Goal: Task Accomplishment & Management: Complete application form

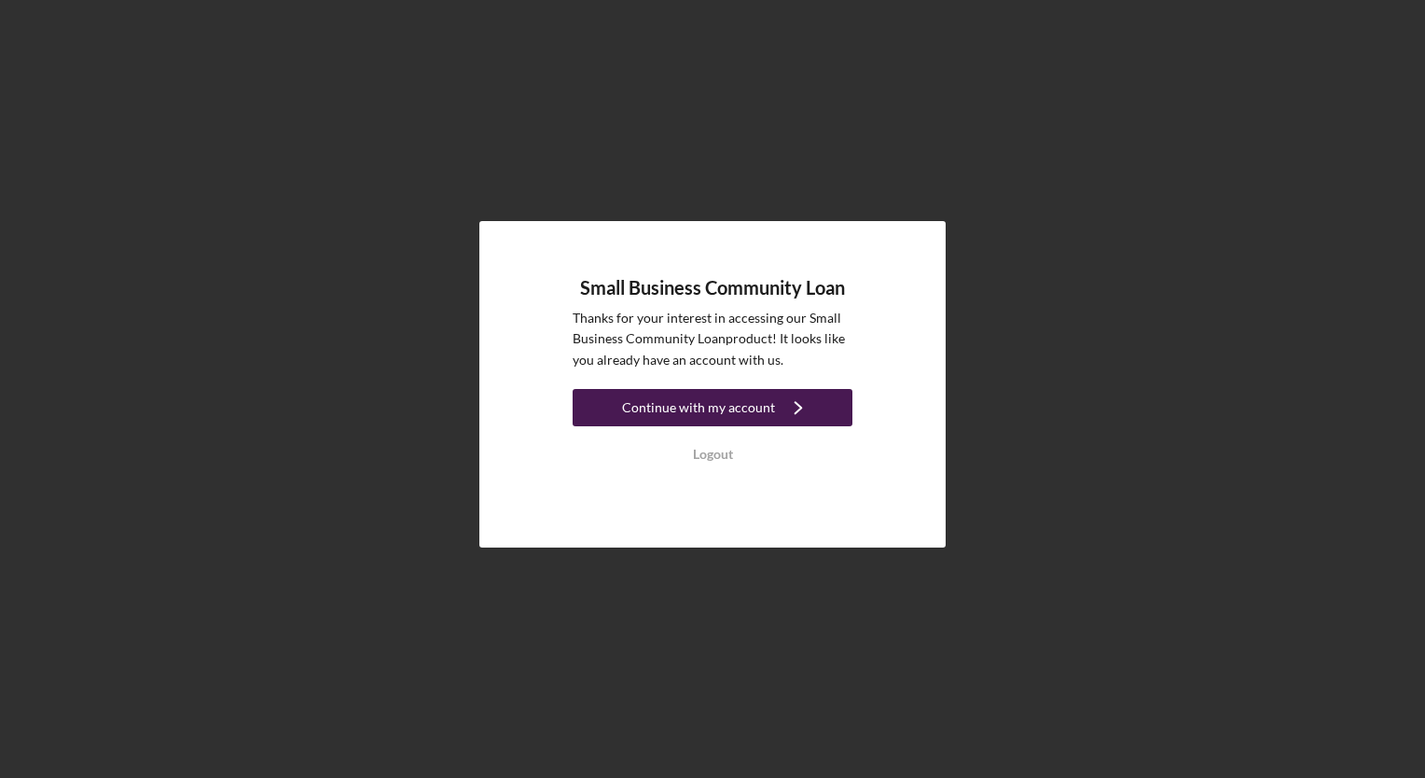
click at [790, 413] on icon "Icon/Navigate" at bounding box center [798, 407] width 47 height 47
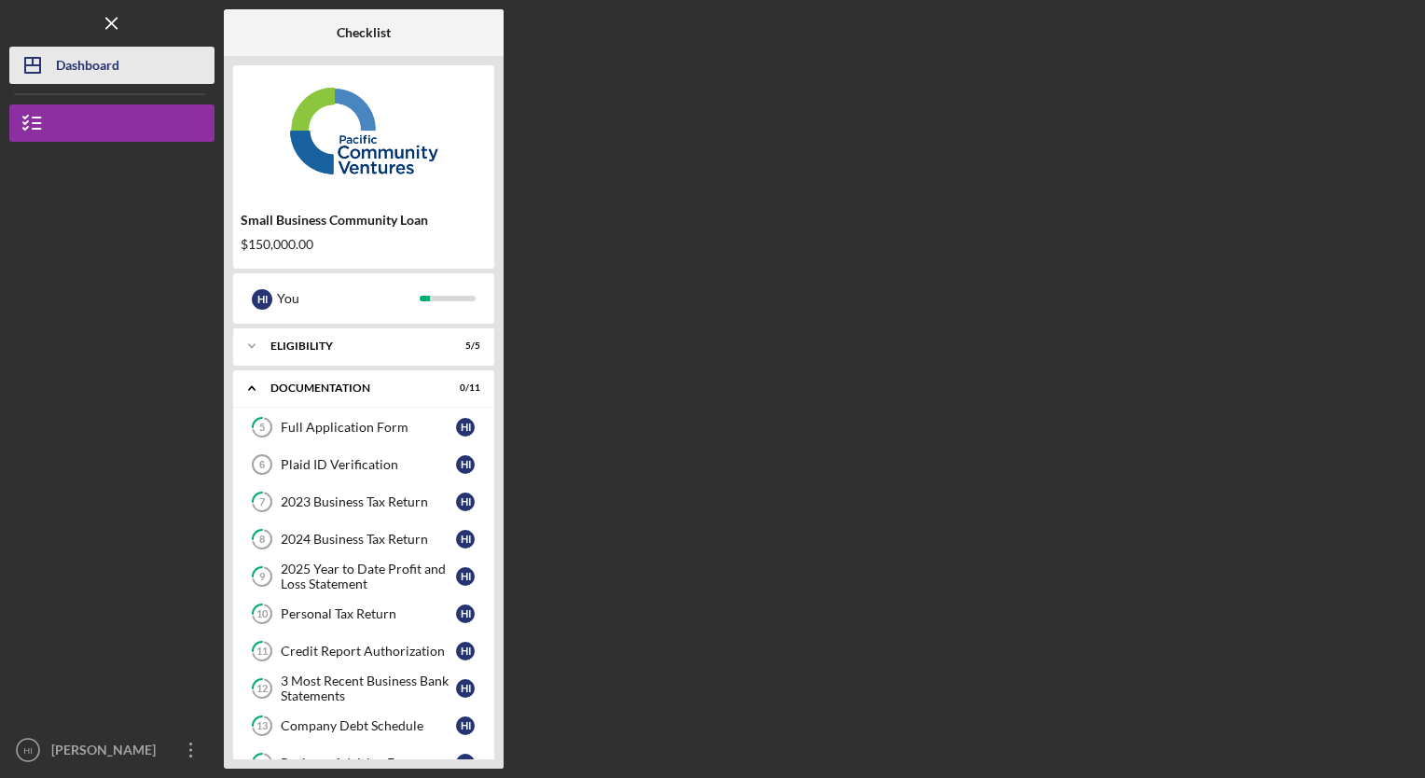
click at [70, 68] on div "Dashboard" at bounding box center [87, 68] width 63 height 42
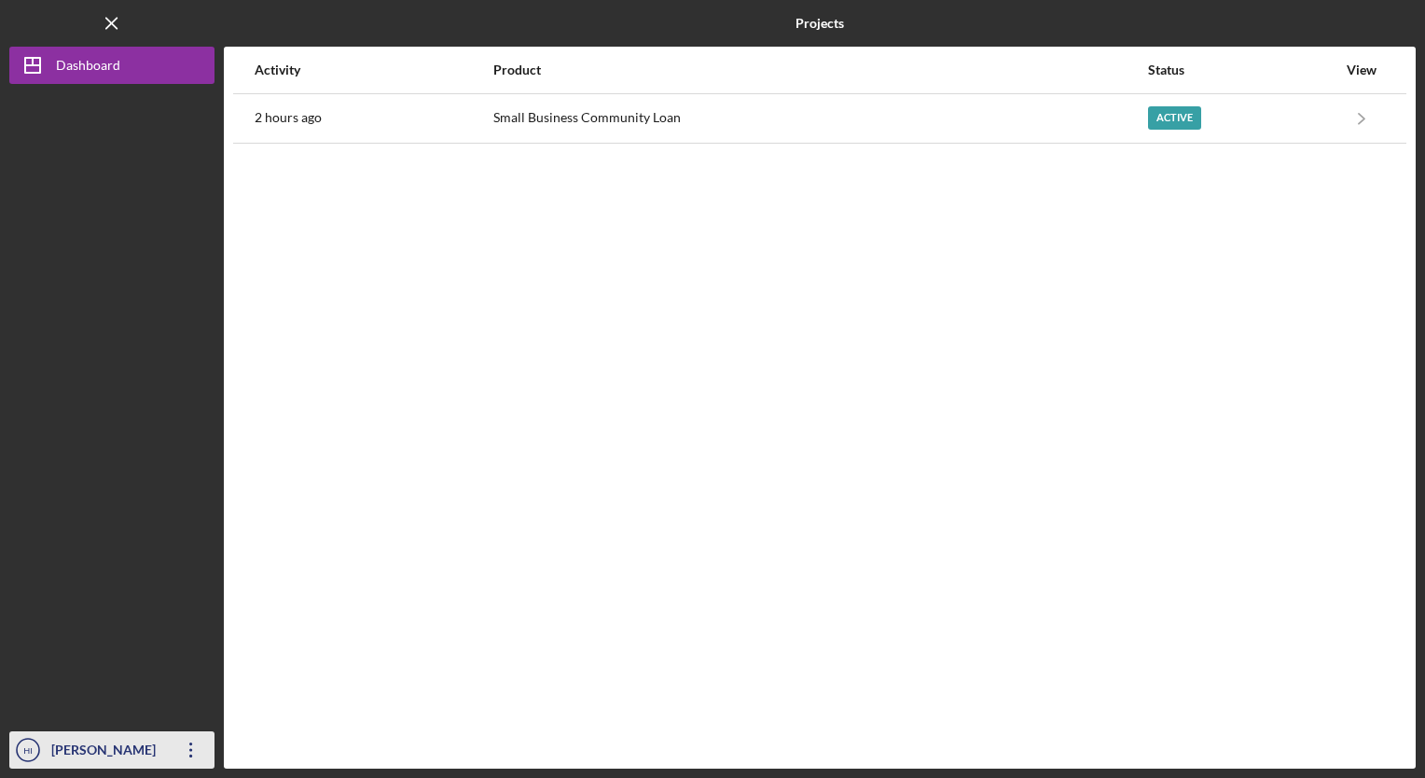
click at [179, 754] on icon "Icon/Overflow" at bounding box center [191, 750] width 47 height 47
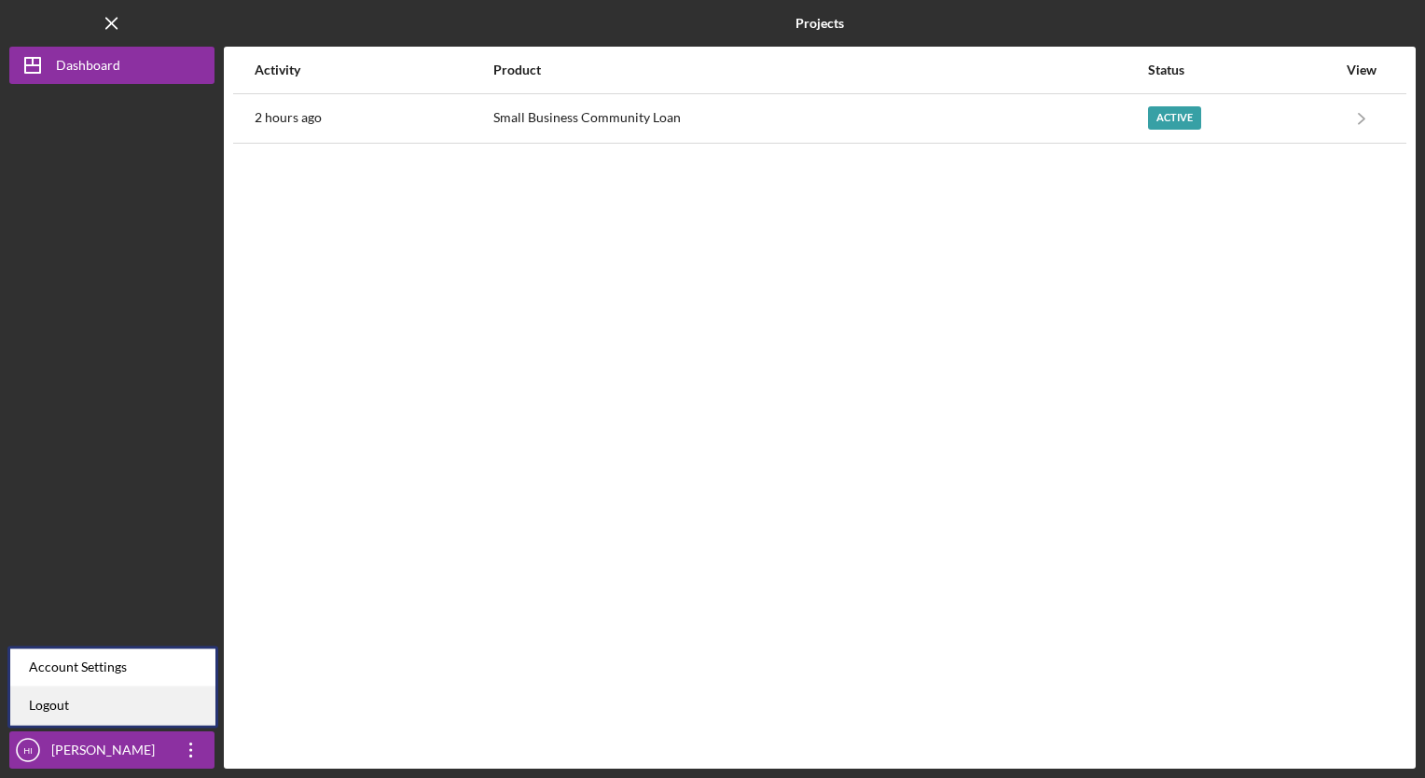
click at [60, 699] on link "Logout" at bounding box center [112, 705] width 205 height 38
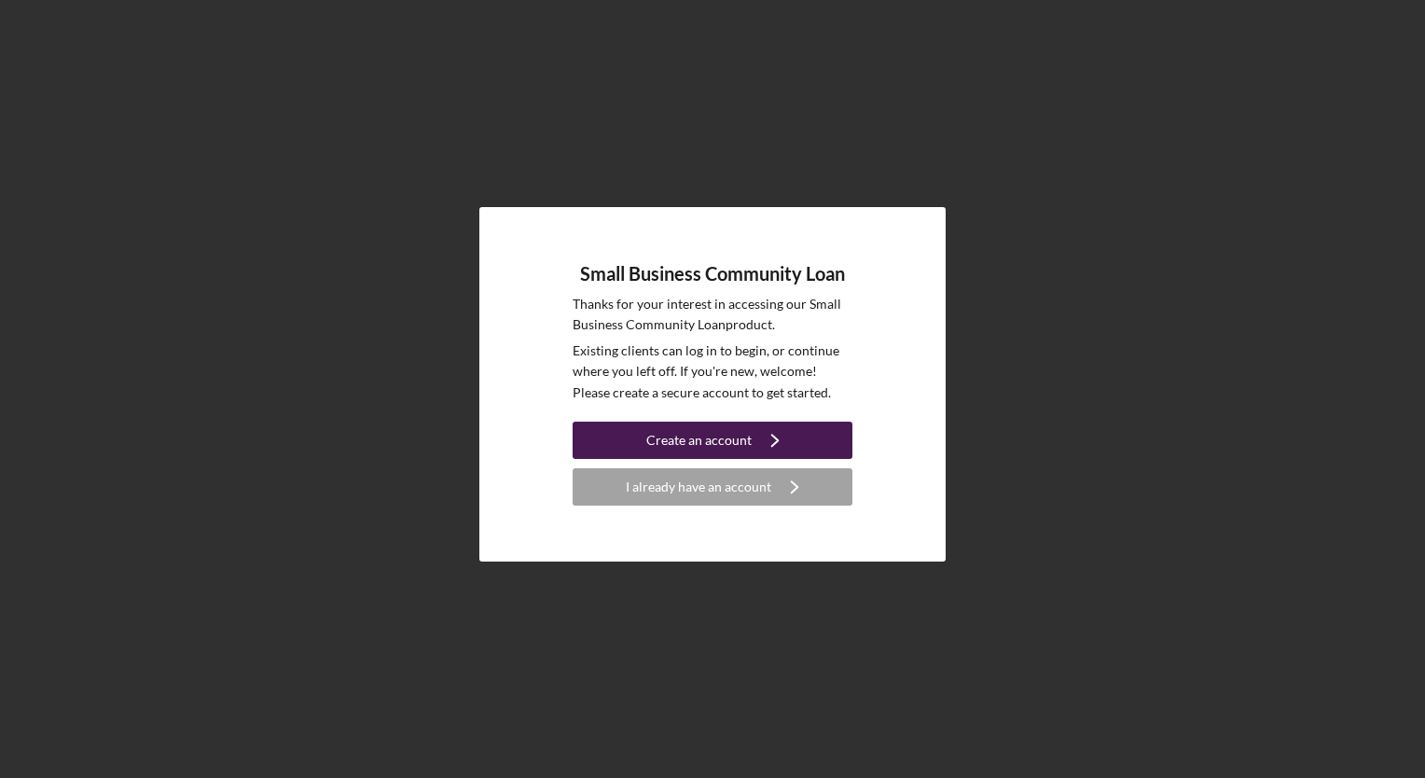
click at [706, 427] on div "Create an account" at bounding box center [698, 440] width 105 height 37
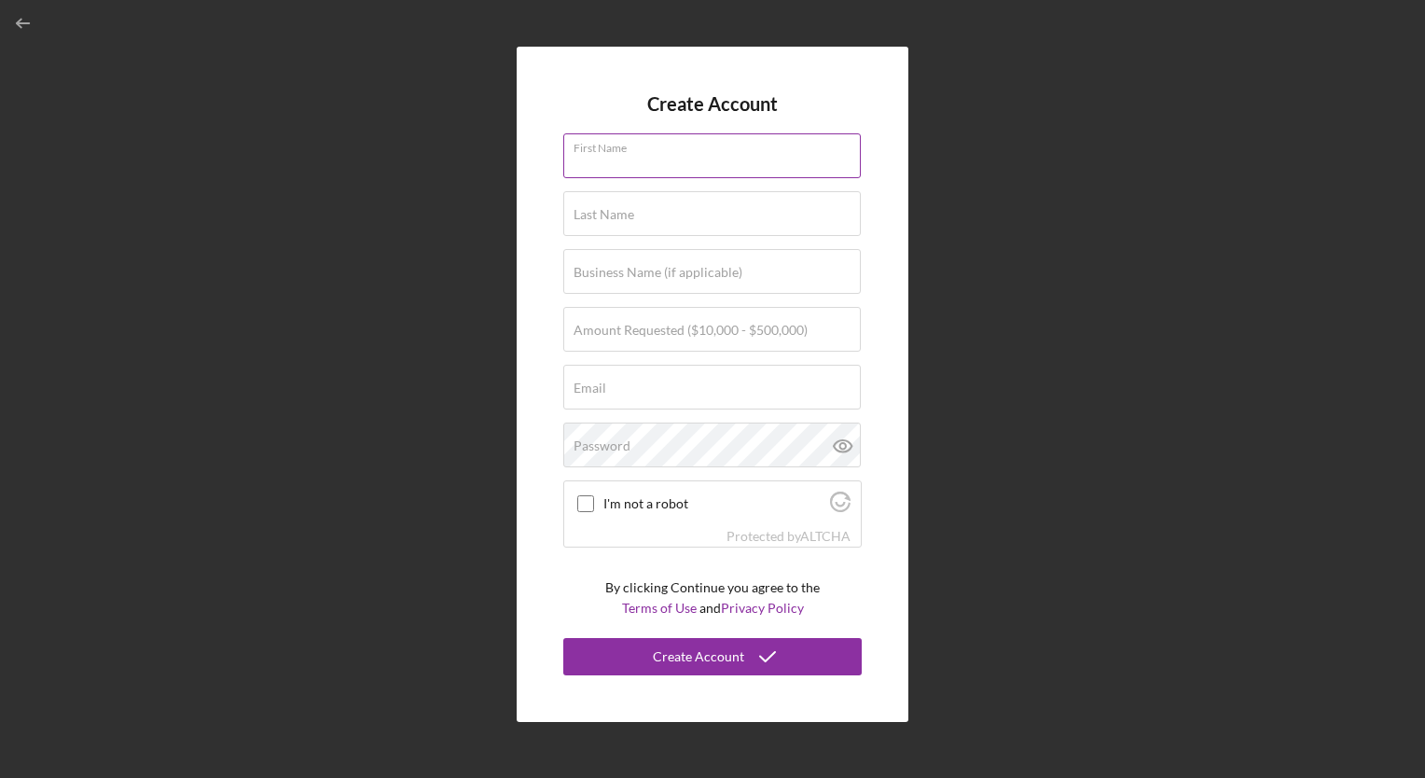
click at [644, 157] on input "First Name" at bounding box center [712, 155] width 298 height 45
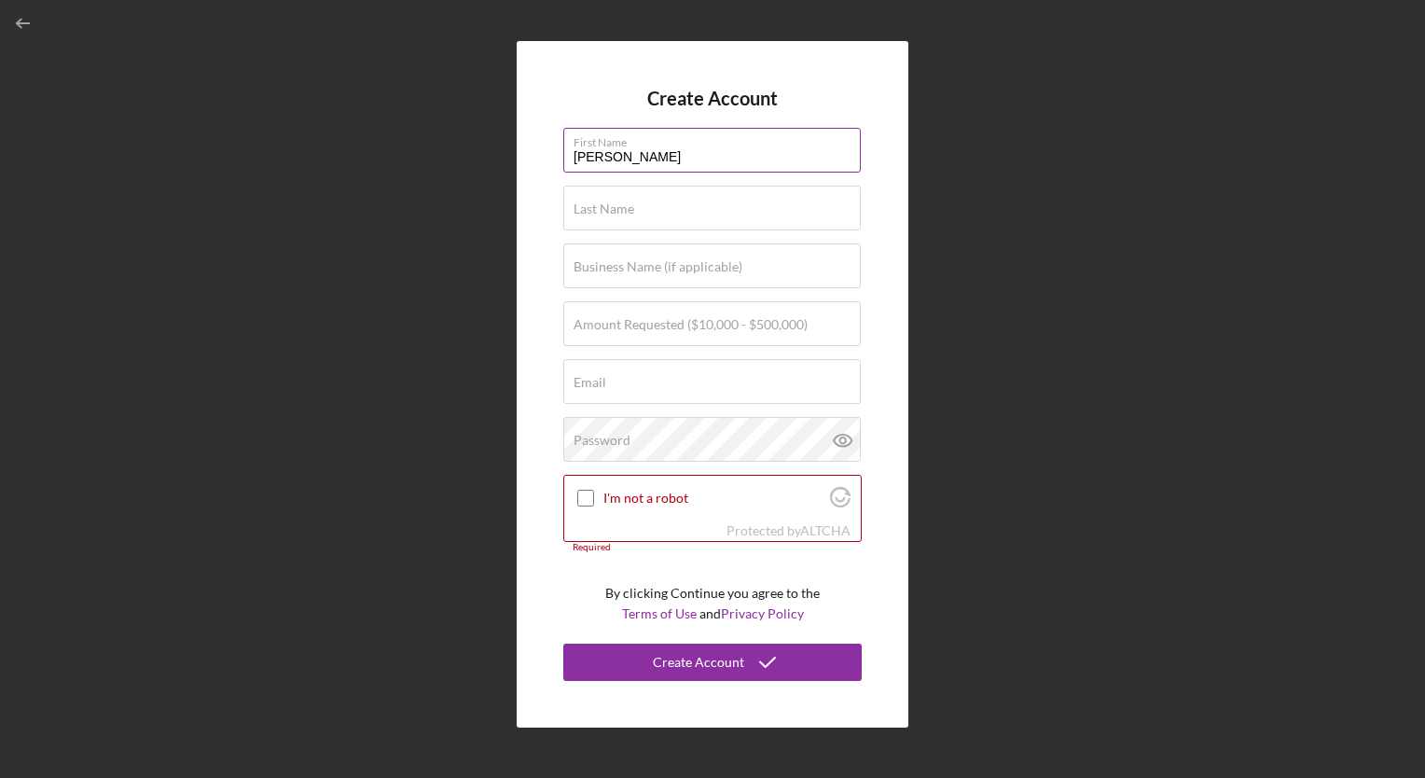
type input "VARDAN"
type input "BAKALYAN"
type input "C"
type input "ALTADENA HOSPICE CARE INC"
type input "$300,000"
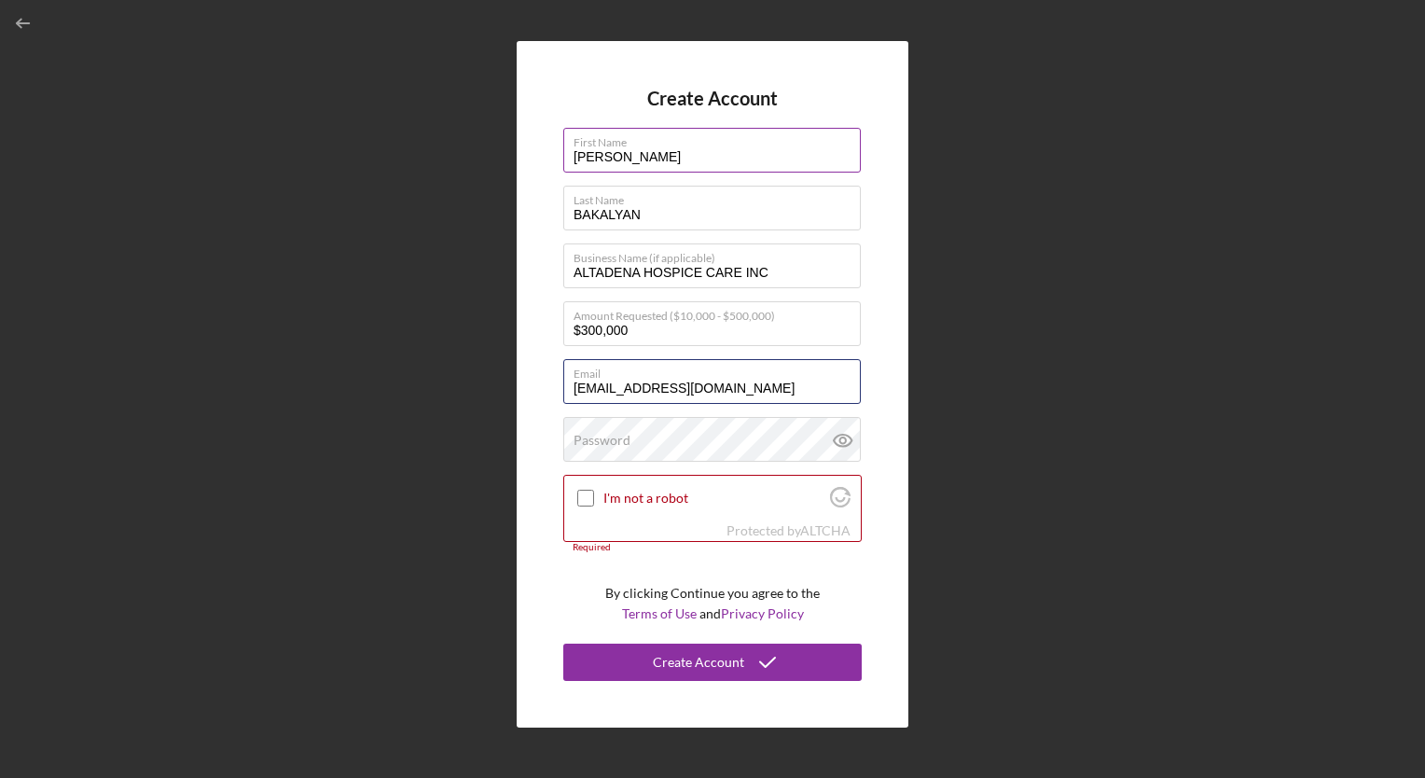
type input "ALTADENAHOSPICECARE@YAHOO.COM"
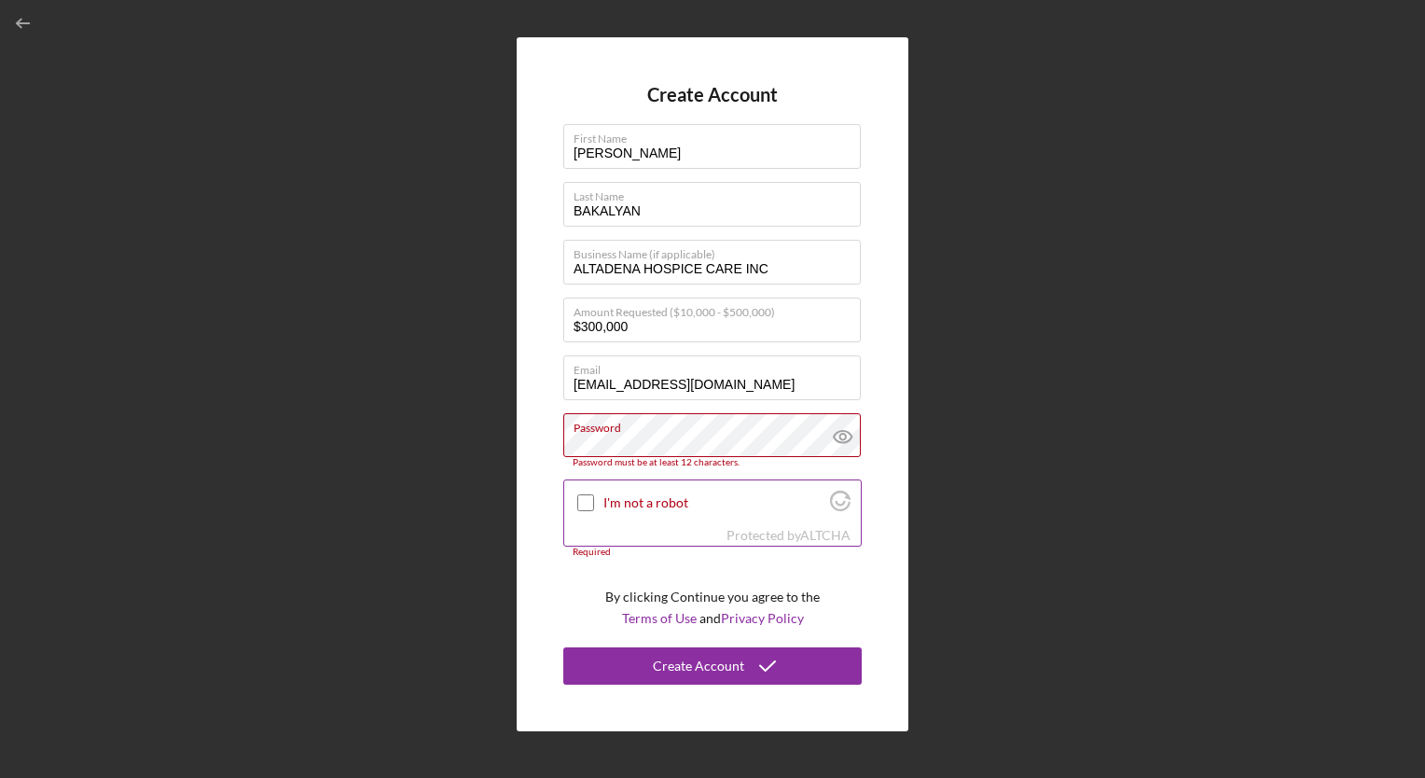
click at [586, 495] on input "I'm not a robot" at bounding box center [585, 502] width 17 height 17
checkbox input "true"
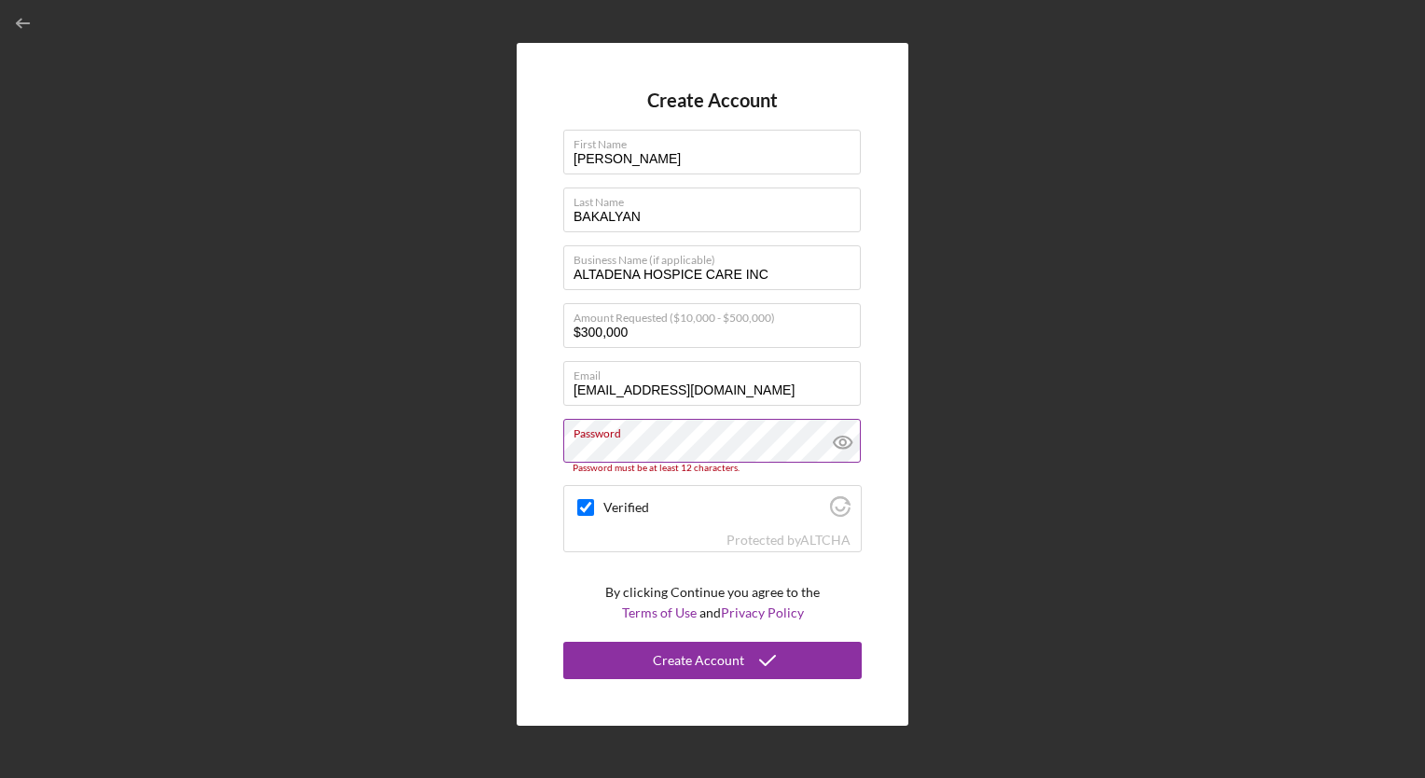
click at [751, 431] on label "Password" at bounding box center [717, 430] width 287 height 21
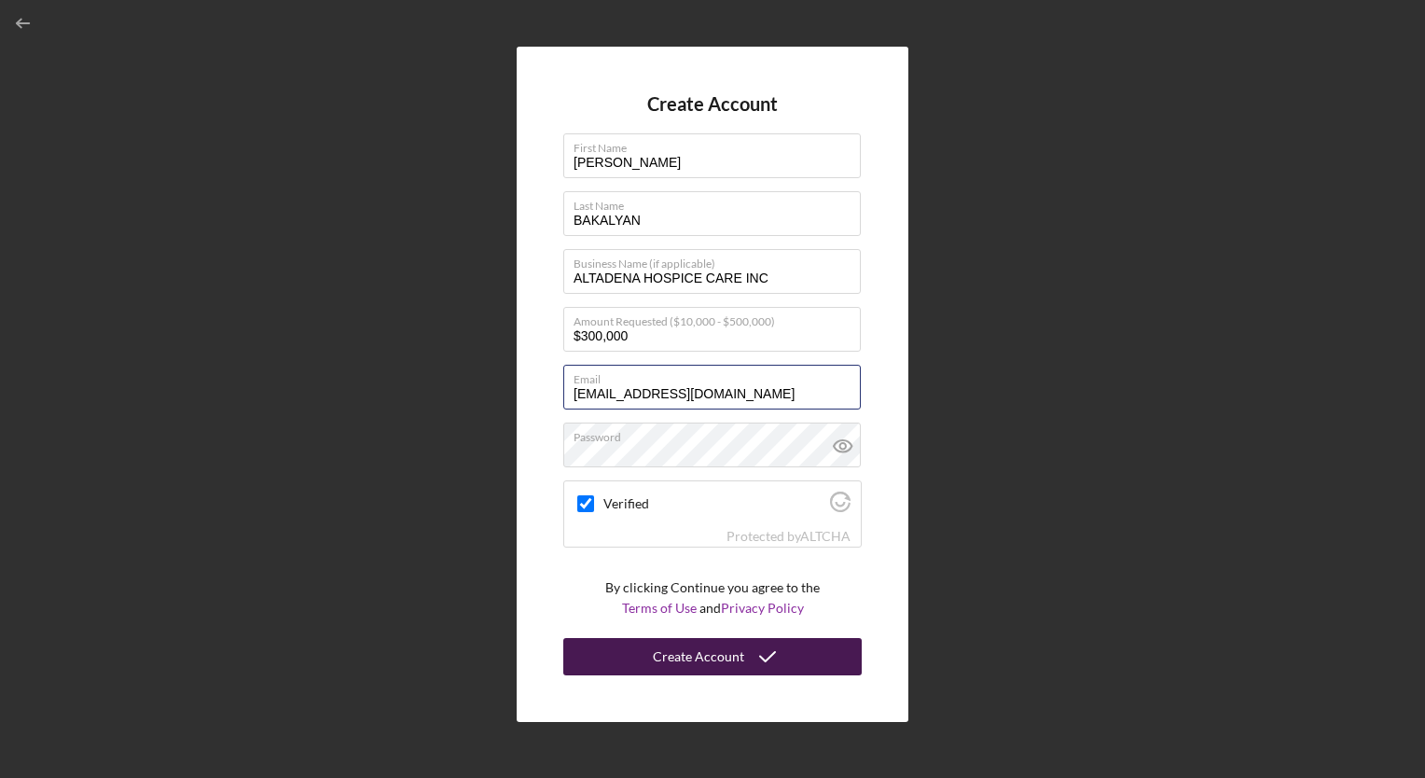
click at [689, 665] on div "Create Account" at bounding box center [698, 656] width 91 height 37
